Goal: Obtain resource: Download file/media

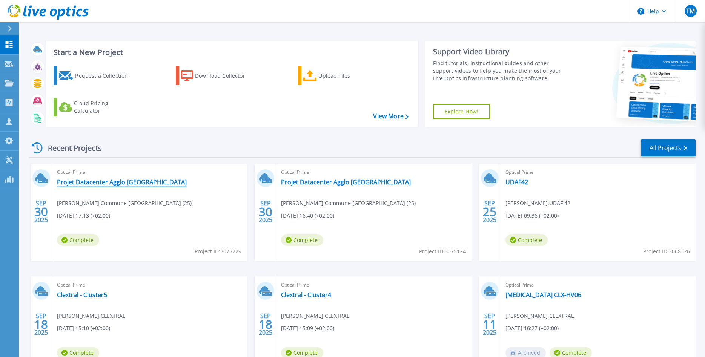
click at [123, 186] on link "Projet Datacenter Agglo [GEOGRAPHIC_DATA]" at bounding box center [122, 183] width 130 height 8
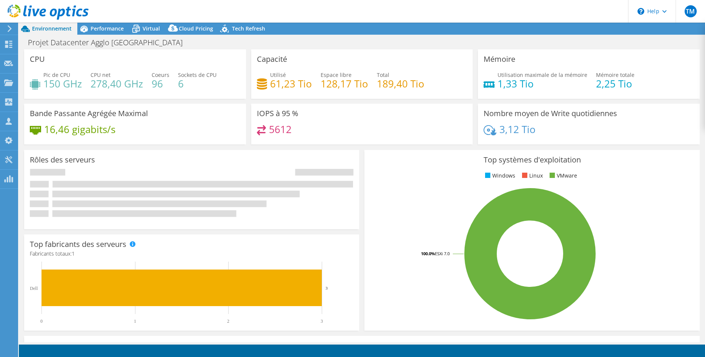
select select "USD"
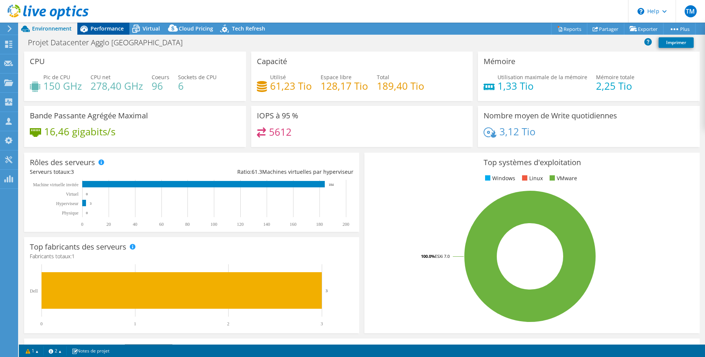
click at [98, 27] on span "Performance" at bounding box center [107, 28] width 33 height 7
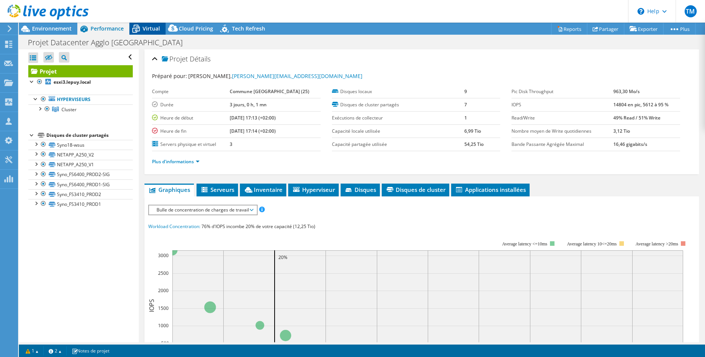
click at [151, 28] on span "Virtual" at bounding box center [151, 28] width 17 height 7
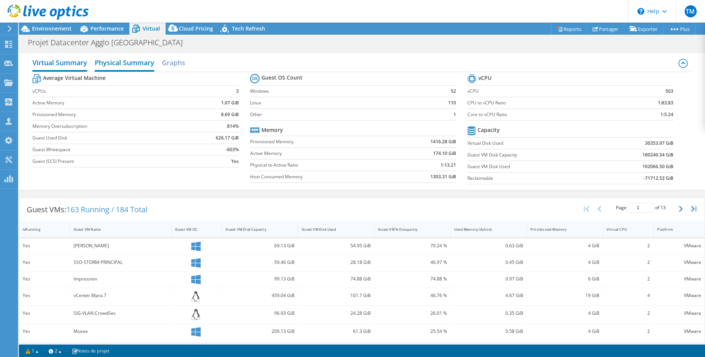
click at [131, 62] on h2 "Physical Summary" at bounding box center [125, 63] width 60 height 17
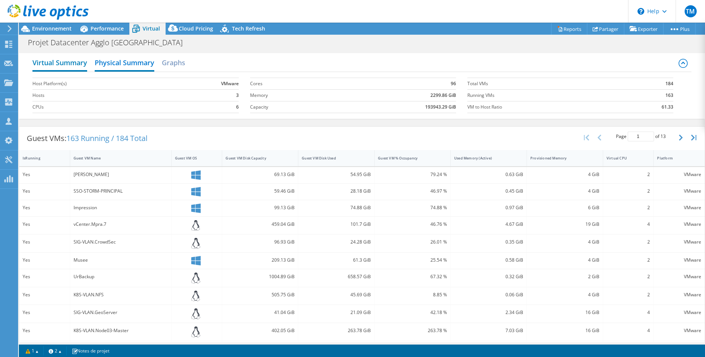
click at [55, 61] on h2 "Virtual Summary" at bounding box center [59, 63] width 55 height 17
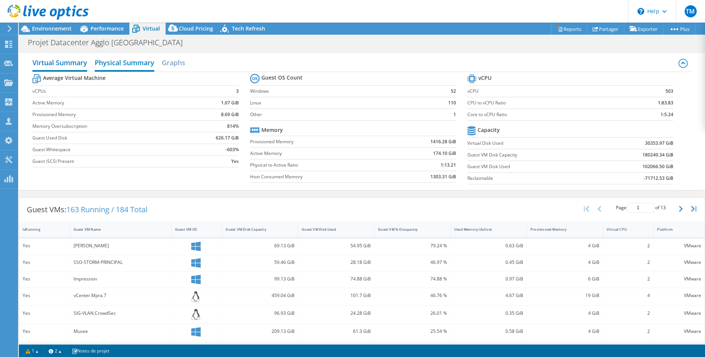
click at [126, 63] on h2 "Physical Summary" at bounding box center [125, 63] width 60 height 17
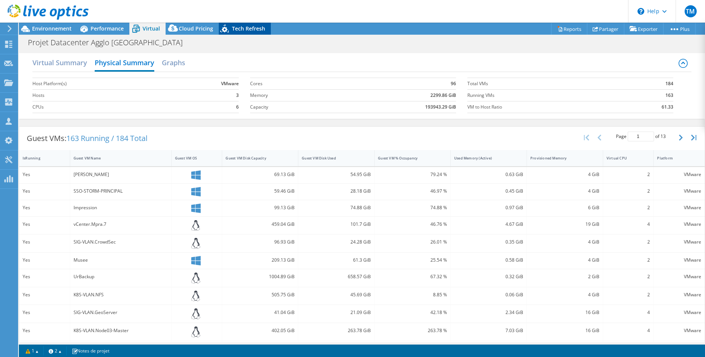
click at [239, 28] on span "Tech Refresh" at bounding box center [248, 28] width 33 height 7
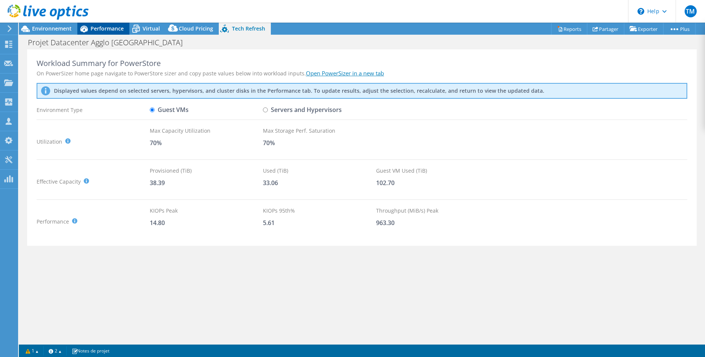
click at [103, 26] on span "Performance" at bounding box center [107, 28] width 33 height 7
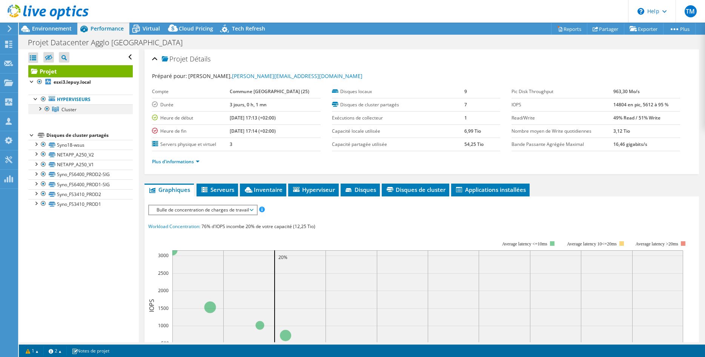
click at [38, 110] on div at bounding box center [40, 109] width 8 height 8
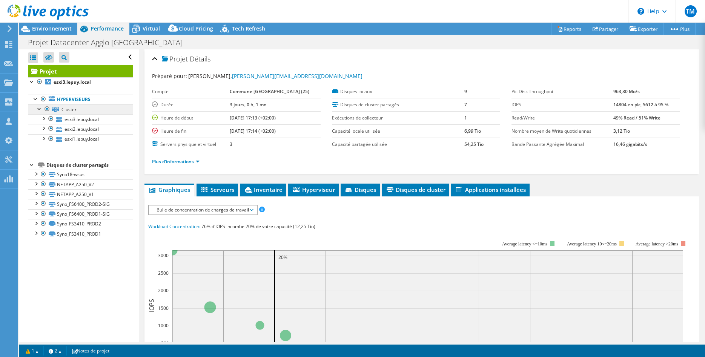
click at [74, 111] on span "Cluster" at bounding box center [69, 109] width 15 height 6
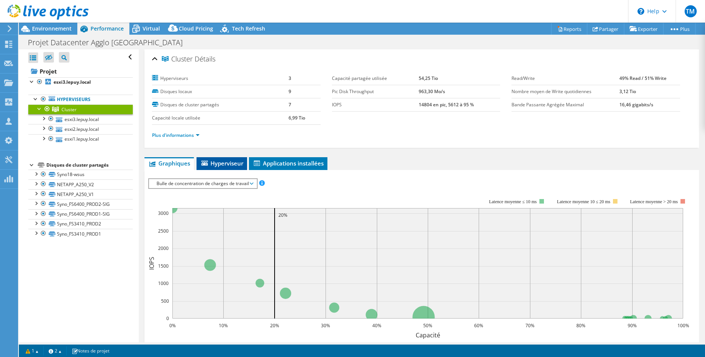
click at [222, 159] on li "Hyperviseur" at bounding box center [222, 163] width 51 height 13
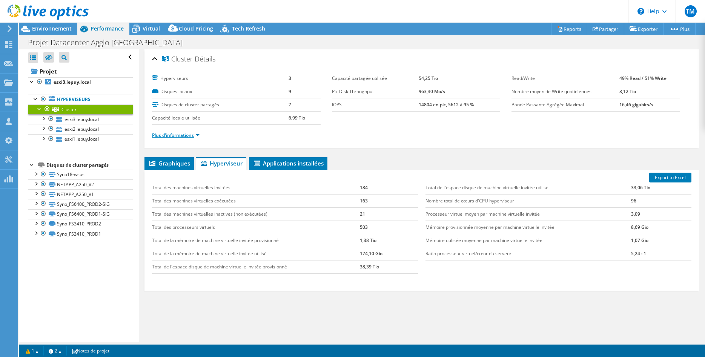
click at [176, 138] on link "Plus d'informations" at bounding box center [176, 135] width 48 height 6
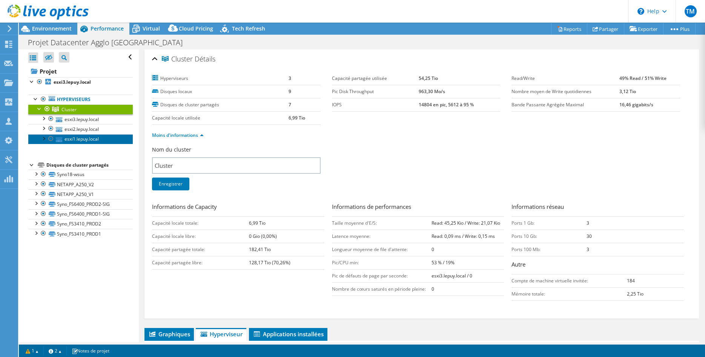
click at [76, 141] on link "esxi1.lepuy.local" at bounding box center [80, 139] width 105 height 10
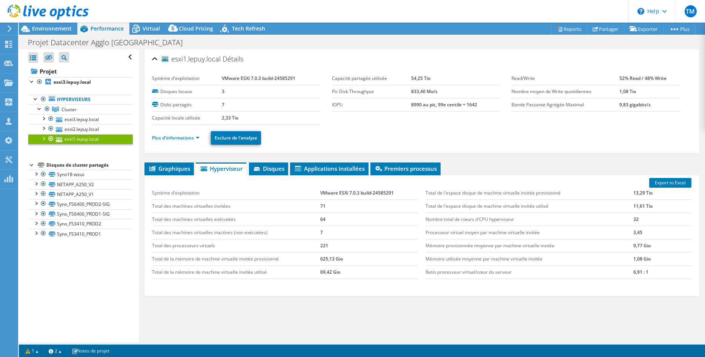
click at [43, 138] on div at bounding box center [44, 138] width 8 height 8
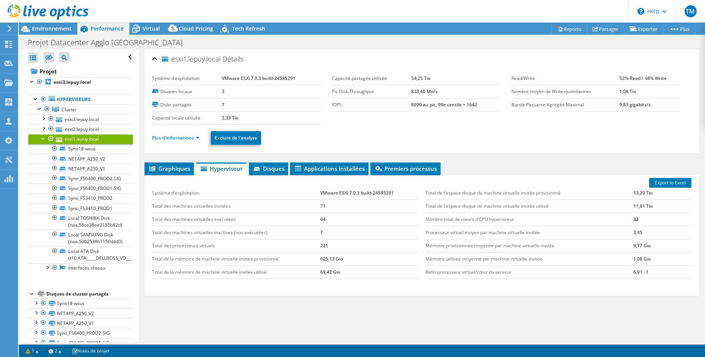
click at [43, 137] on div at bounding box center [44, 138] width 8 height 8
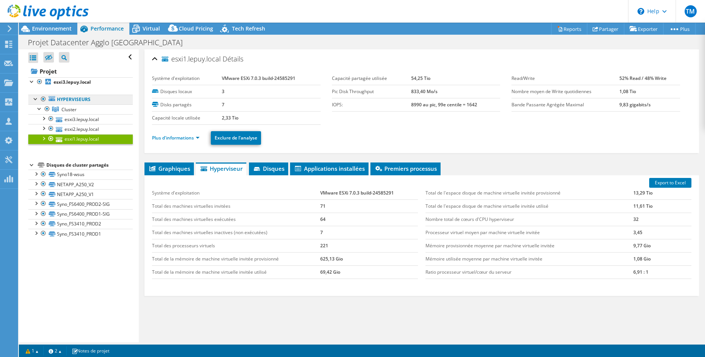
click at [74, 100] on link "Hyperviseurs" at bounding box center [80, 100] width 105 height 10
click at [54, 101] on icon at bounding box center [52, 98] width 6 height 5
click at [68, 109] on span "Cluster" at bounding box center [69, 109] width 15 height 6
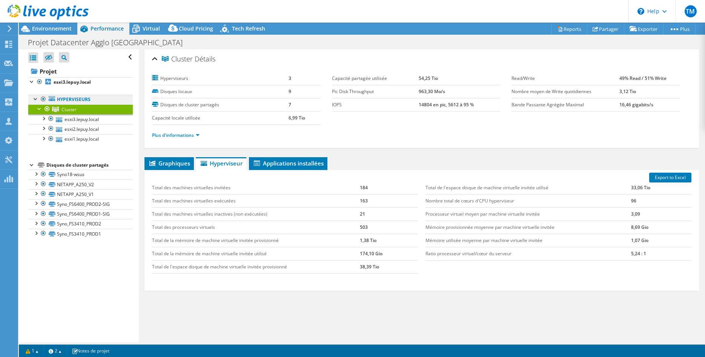
click at [70, 103] on link "Hyperviseurs" at bounding box center [80, 100] width 105 height 10
click at [76, 99] on link "Hyperviseurs" at bounding box center [80, 100] width 105 height 10
click at [564, 29] on link "Reports" at bounding box center [569, 29] width 36 height 12
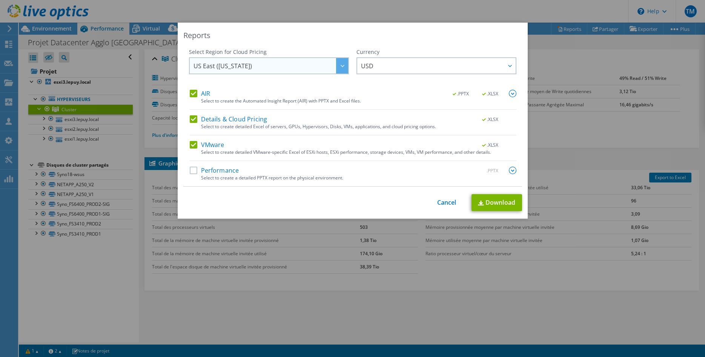
click at [237, 68] on span "US East ([US_STATE])" at bounding box center [223, 68] width 59 height 12
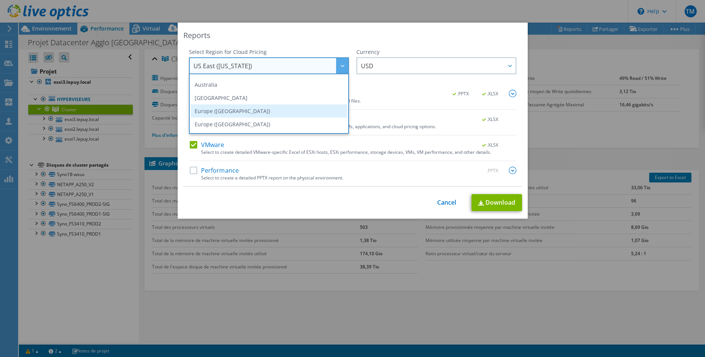
scroll to position [102, 0]
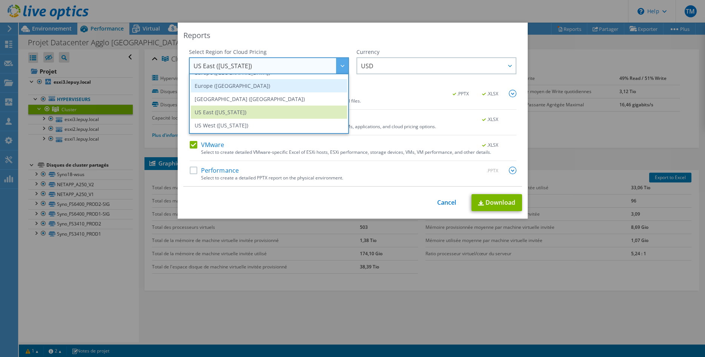
click at [224, 83] on li "Europe ([GEOGRAPHIC_DATA])" at bounding box center [269, 85] width 156 height 13
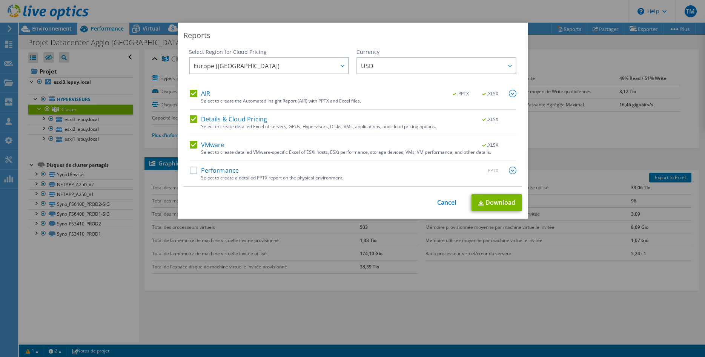
scroll to position [100, 0]
click at [393, 66] on span "USD" at bounding box center [438, 65] width 155 height 15
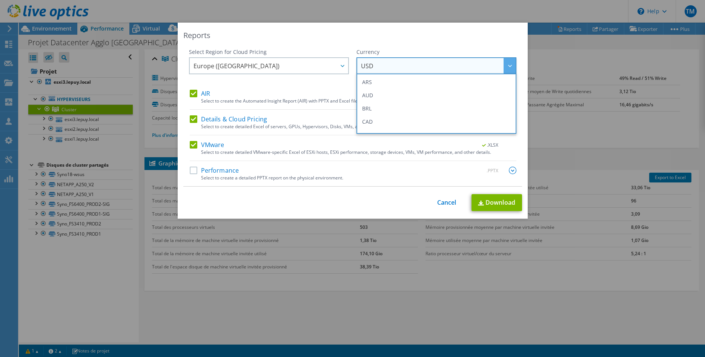
scroll to position [77, 0]
click at [375, 114] on li "EUR" at bounding box center [437, 110] width 156 height 13
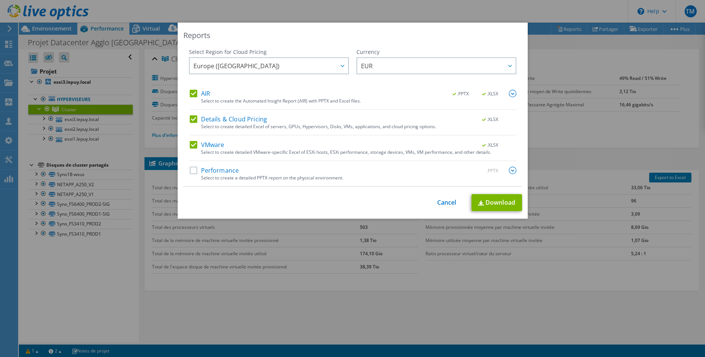
click at [206, 169] on label "Performance" at bounding box center [214, 171] width 49 height 8
click at [0, 0] on input "Performance" at bounding box center [0, 0] width 0 height 0
click at [196, 120] on label "Details & Cloud Pricing" at bounding box center [229, 119] width 78 height 8
click at [0, 0] on input "Details & Cloud Pricing" at bounding box center [0, 0] width 0 height 0
click at [194, 145] on label "VMware" at bounding box center [207, 145] width 35 height 8
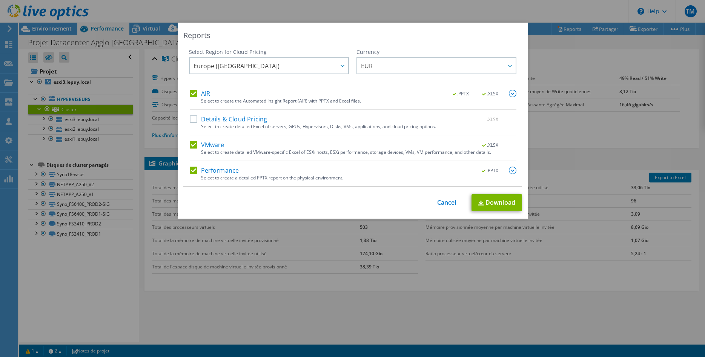
click at [0, 0] on input "VMware" at bounding box center [0, 0] width 0 height 0
click at [491, 207] on link "Download" at bounding box center [497, 202] width 51 height 17
